Goal: Navigation & Orientation: Find specific page/section

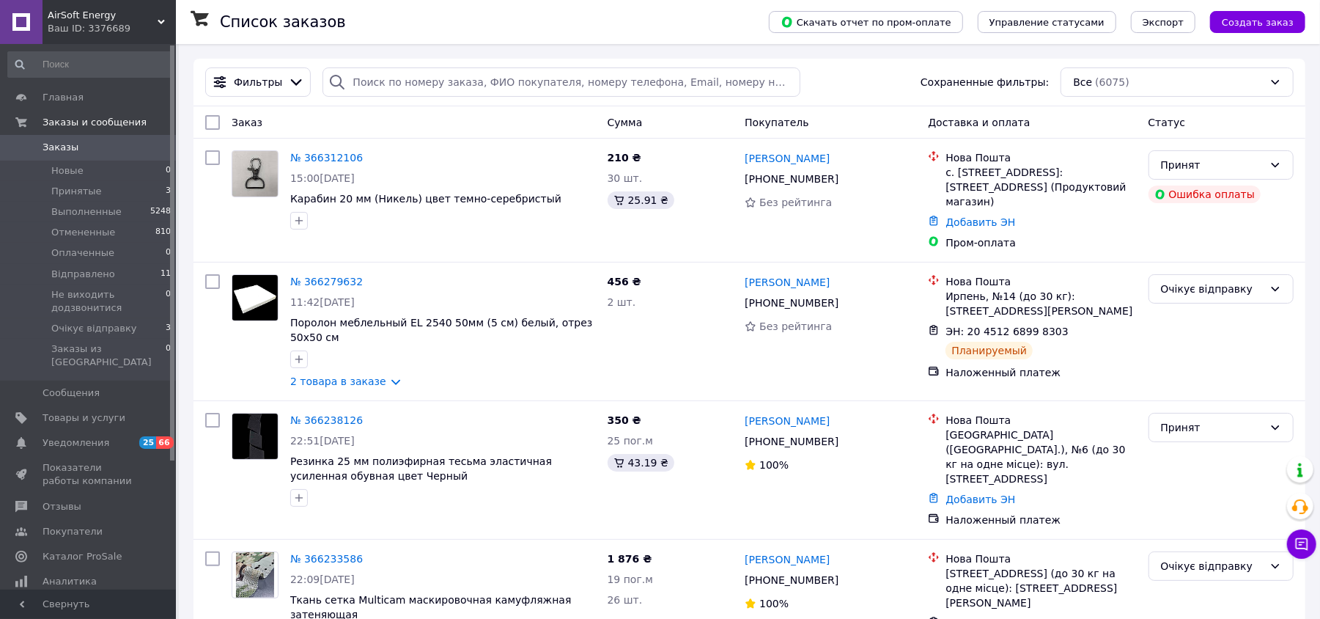
click at [70, 9] on span "AirSoft Energy" at bounding box center [103, 15] width 110 height 13
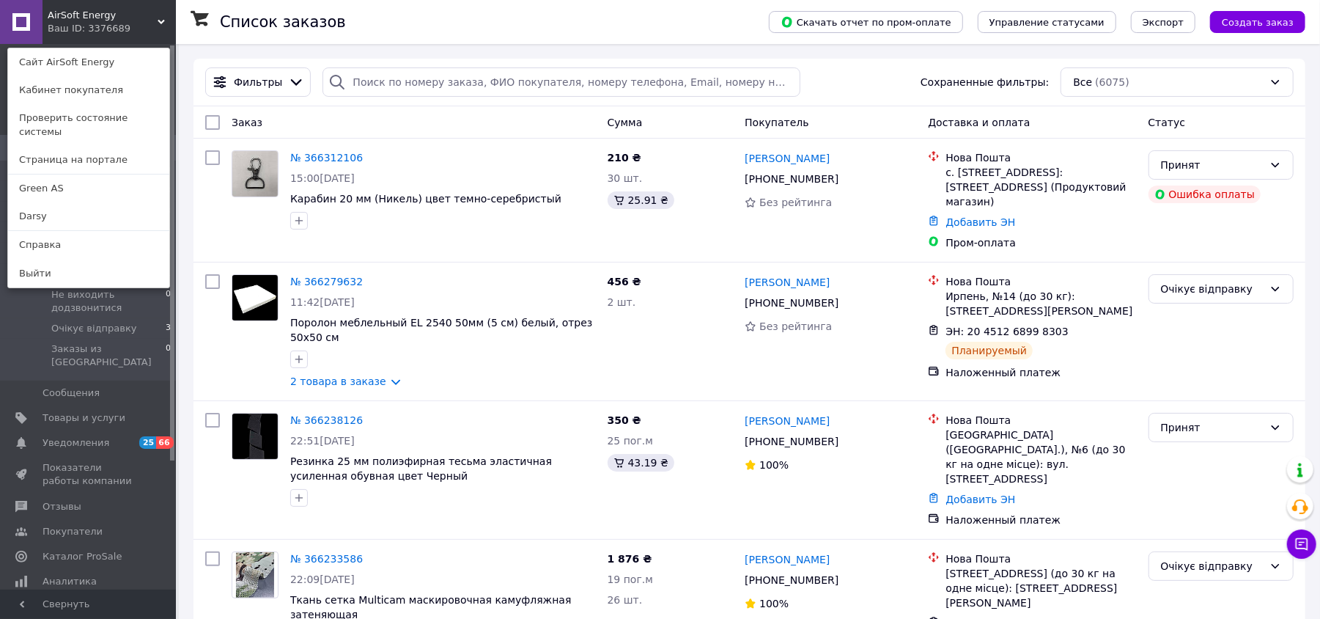
click at [91, 35] on div "Ваш ID: 3376689" at bounding box center [79, 28] width 62 height 13
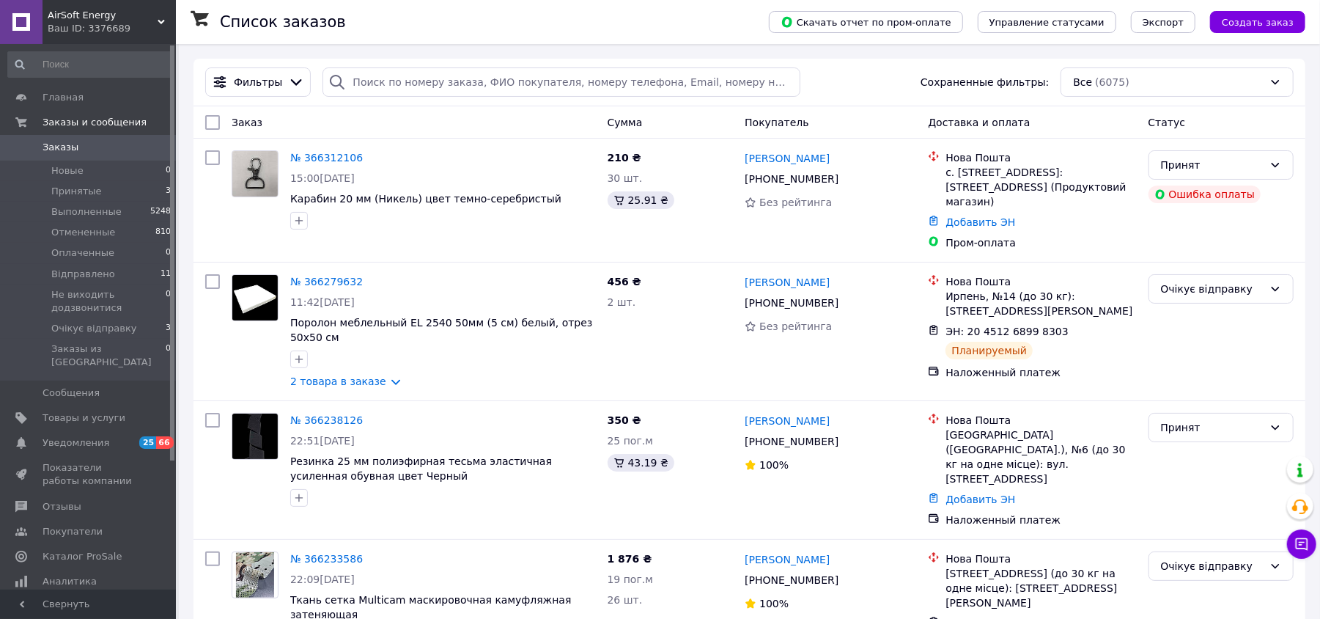
click at [94, 24] on div "Ваш ID: 3376689" at bounding box center [112, 28] width 128 height 13
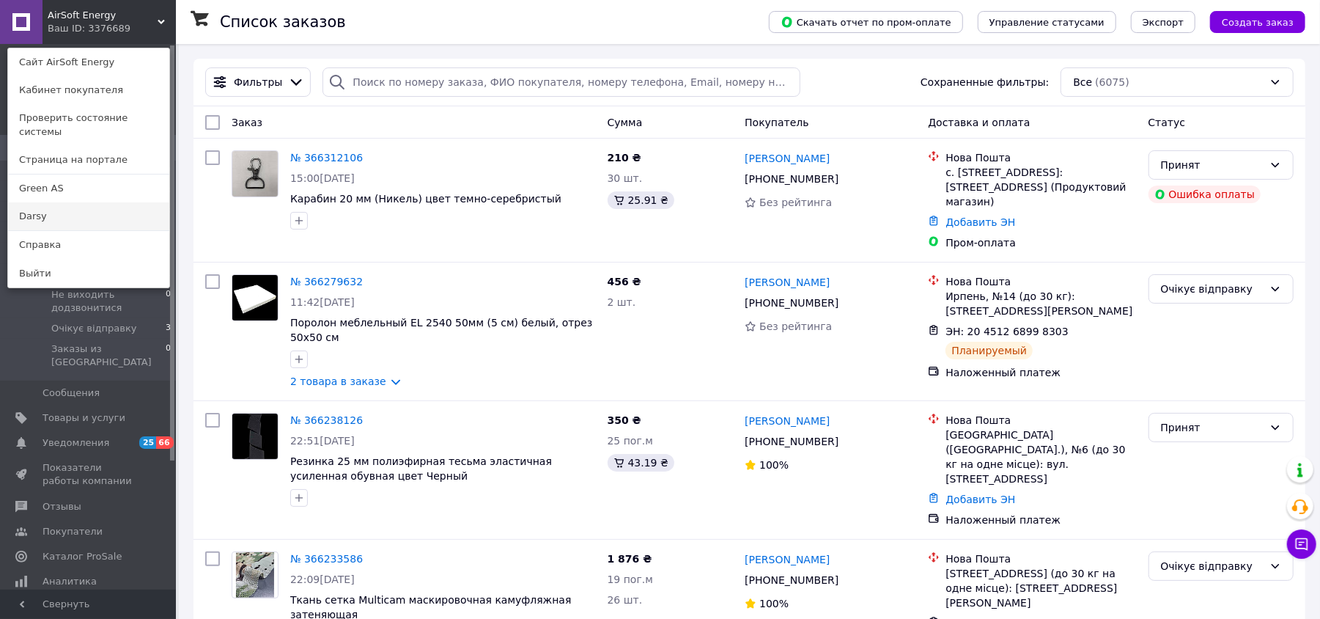
click at [65, 202] on link "Darsy" at bounding box center [88, 216] width 161 height 28
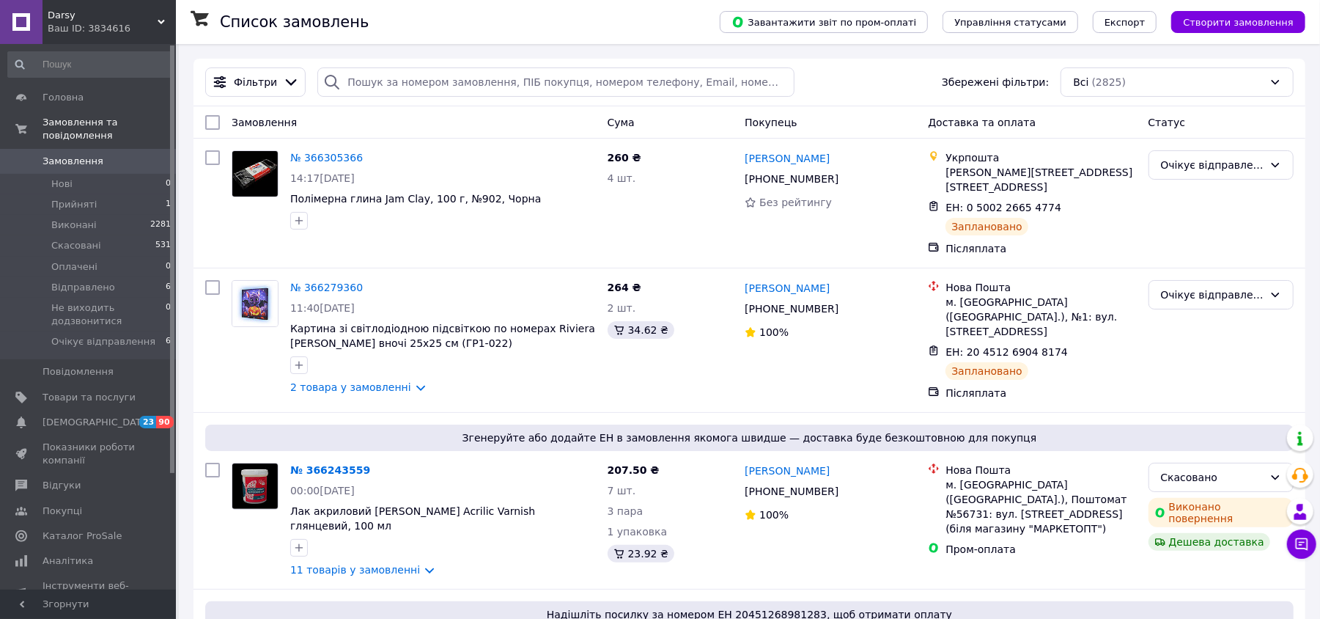
click at [145, 18] on span "Darsy" at bounding box center [103, 15] width 110 height 13
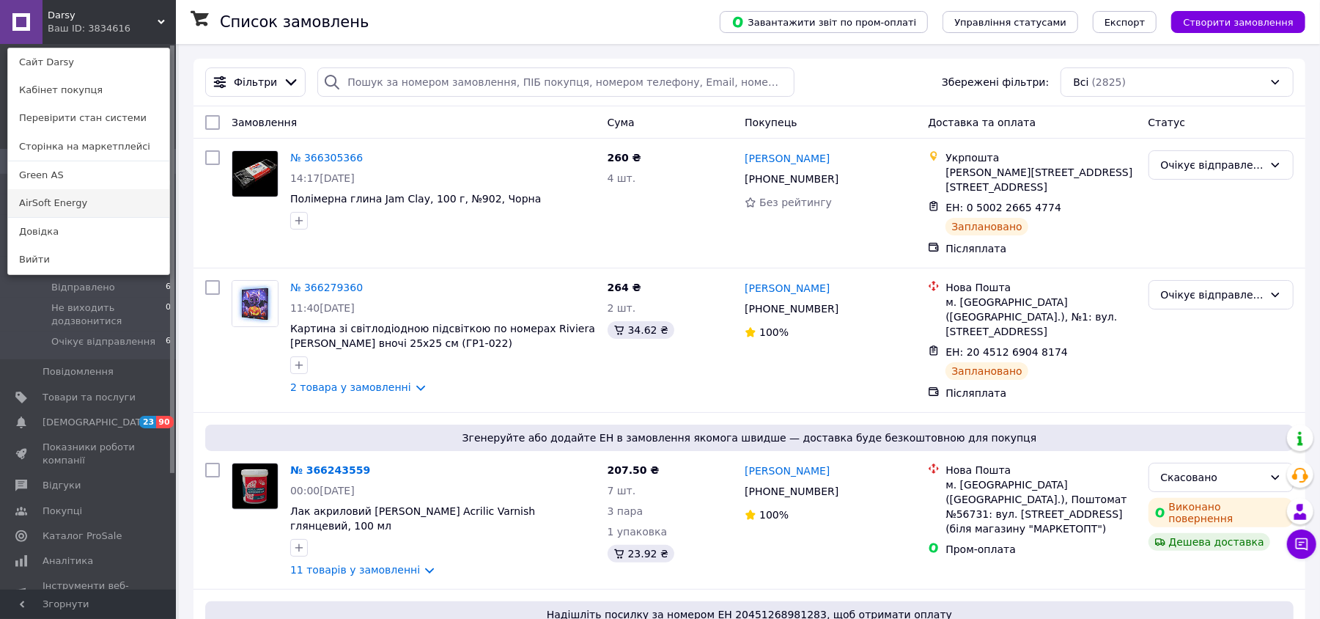
click at [100, 216] on link "AirSoft Energy" at bounding box center [88, 203] width 161 height 28
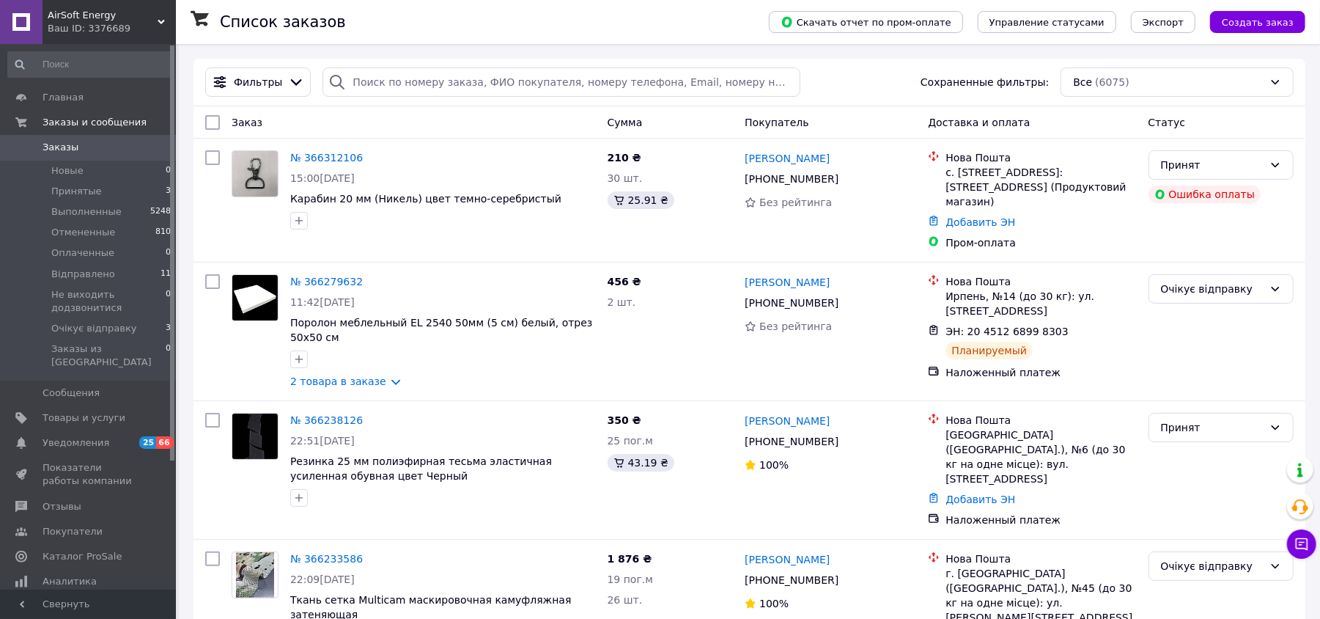
click at [84, 150] on span "Заказы" at bounding box center [89, 147] width 93 height 13
click at [109, 44] on div "Главная Заказы и сообщения Заказы 0 Новые 0 Принятые 3 Выполненные 5248 Отменен…" at bounding box center [90, 318] width 180 height 549
click at [103, 29] on div "Ваш ID: 3376689" at bounding box center [112, 28] width 128 height 13
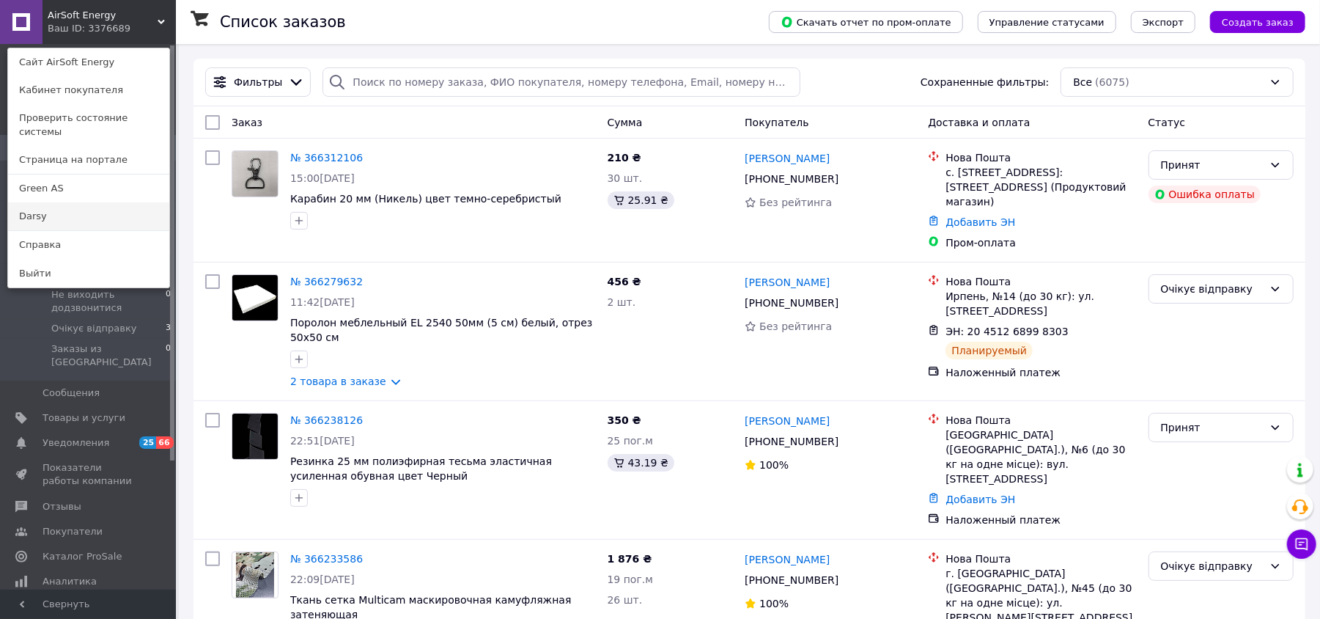
click at [76, 207] on link "Darsy" at bounding box center [88, 216] width 161 height 28
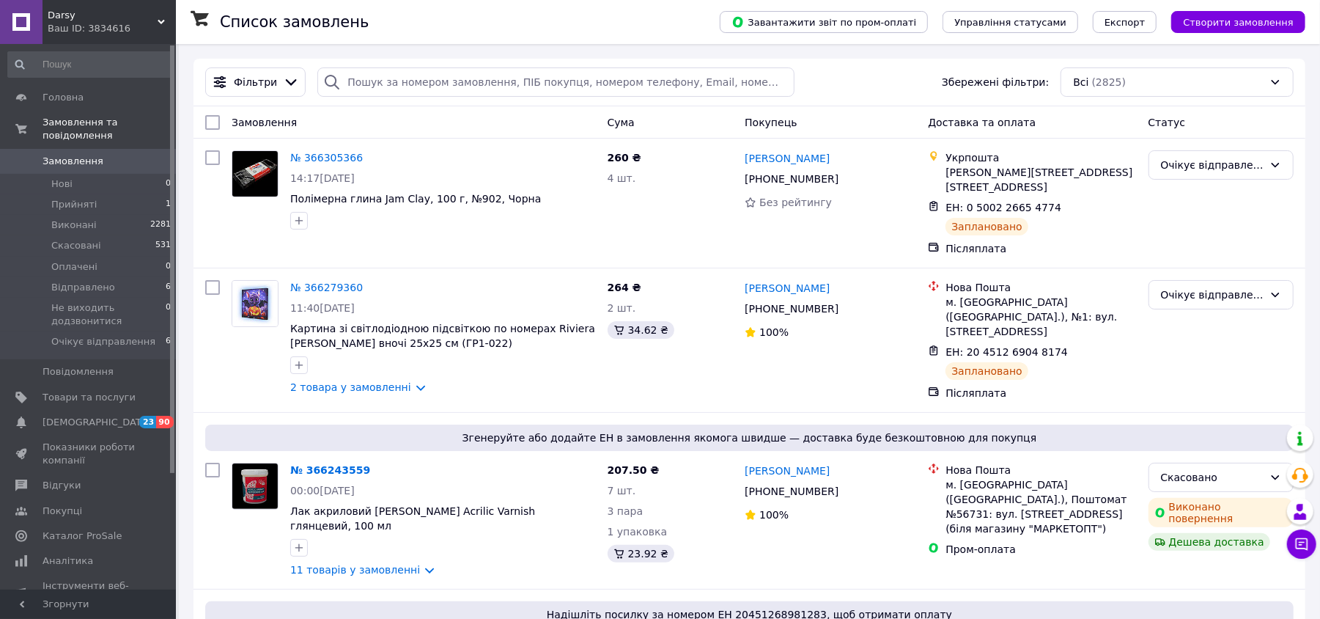
click at [75, 155] on span "Замовлення" at bounding box center [73, 161] width 61 height 13
click at [109, 30] on div "Ваш ID: 3834616" at bounding box center [112, 28] width 128 height 13
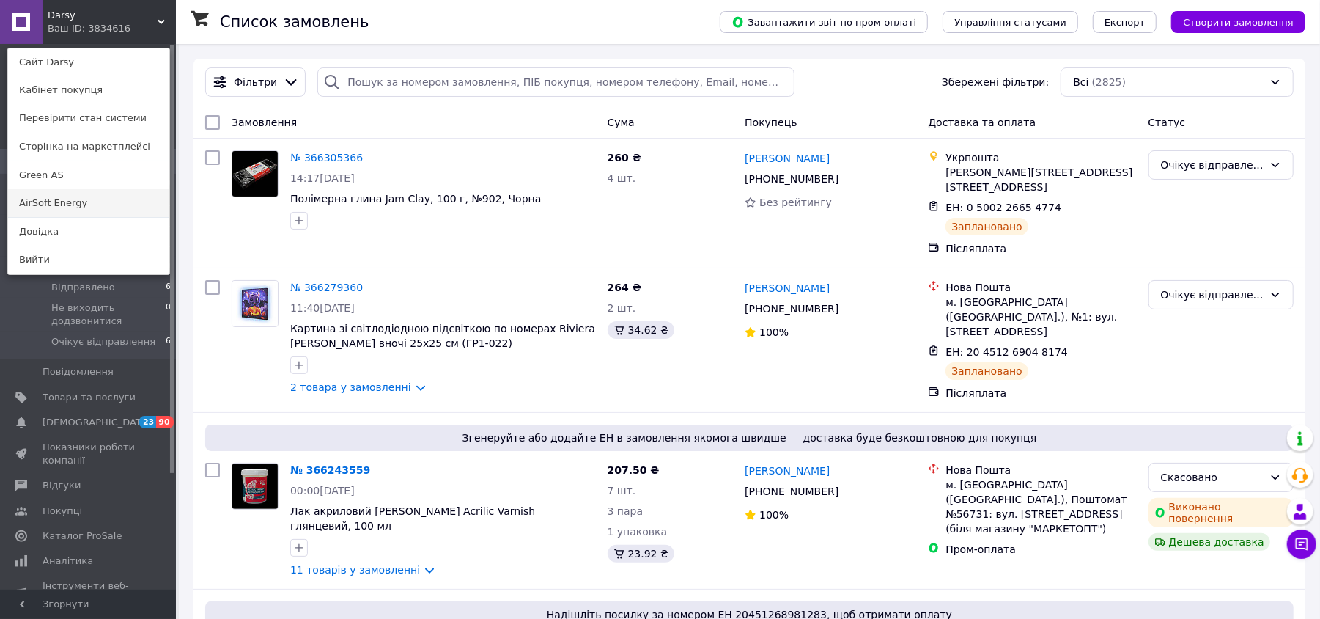
click at [83, 209] on link "AirSoft Energy" at bounding box center [88, 203] width 161 height 28
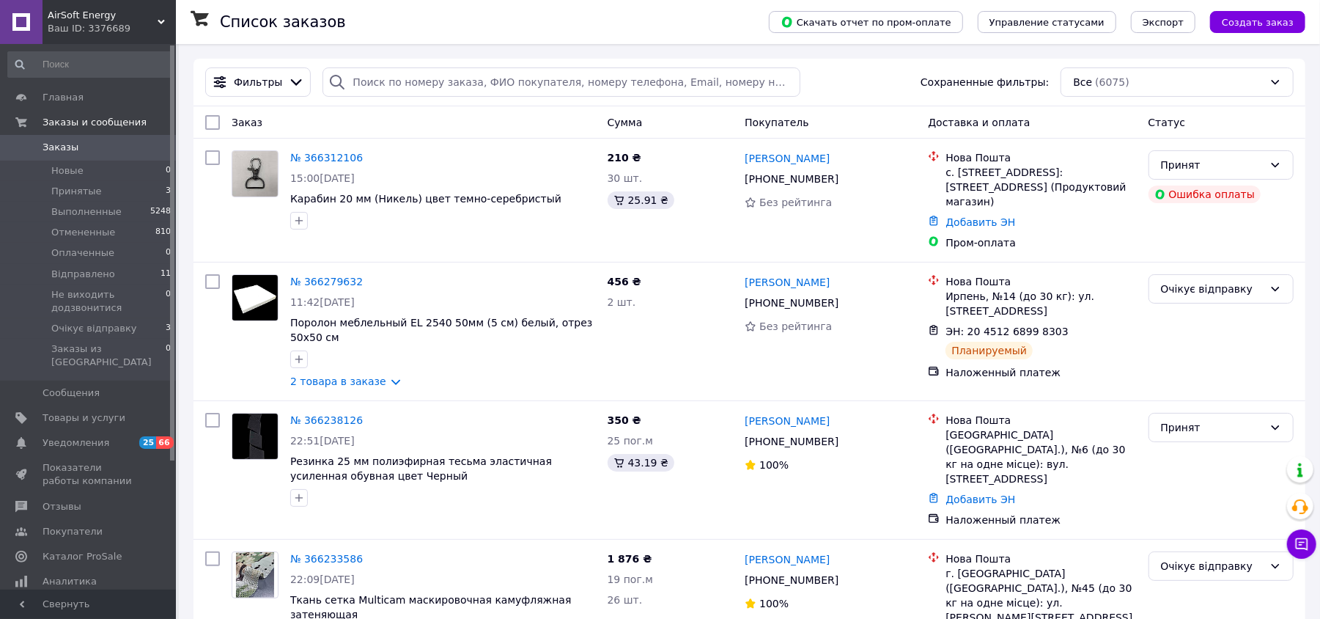
click at [128, 29] on div "Ваш ID: 3376689" at bounding box center [112, 28] width 128 height 13
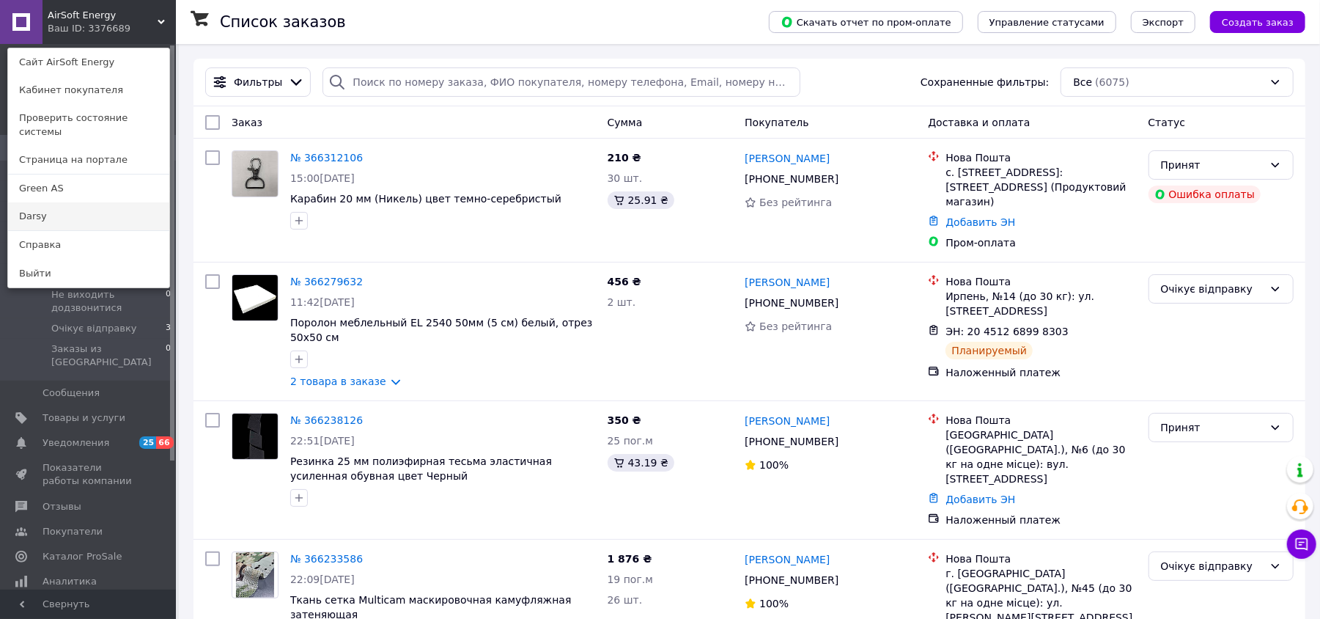
click at [112, 202] on link "Darsy" at bounding box center [88, 216] width 161 height 28
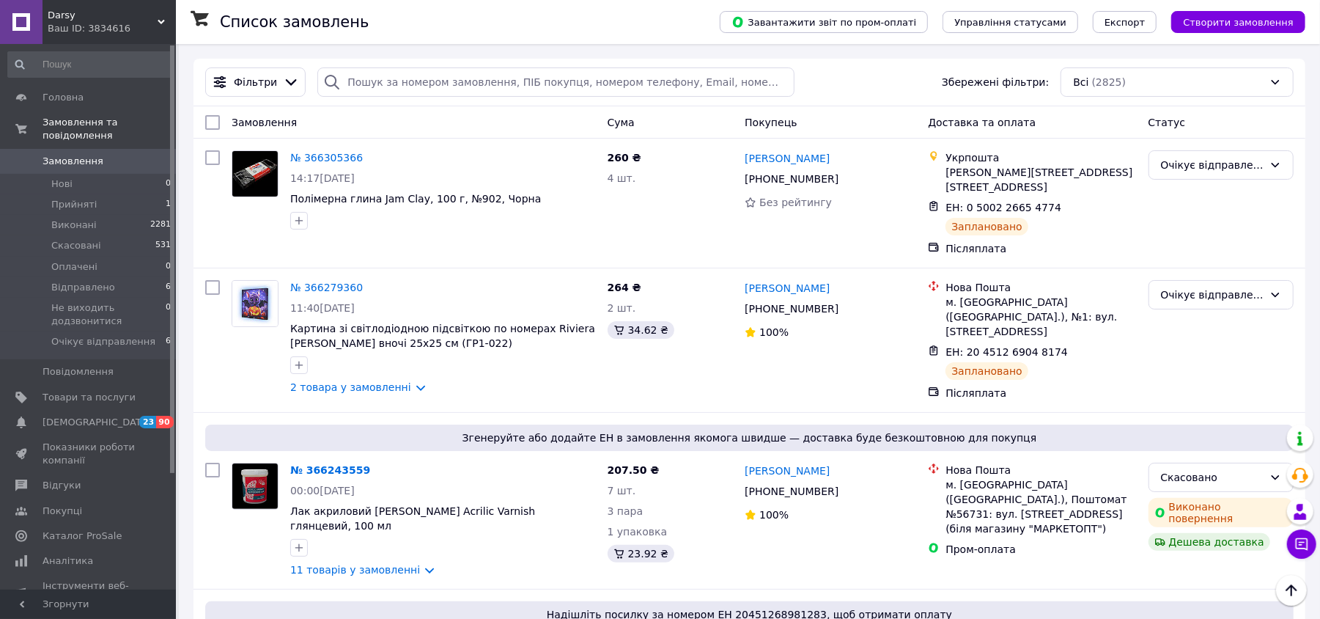
scroll to position [540, 0]
